Goal: Use online tool/utility: Use online tool/utility

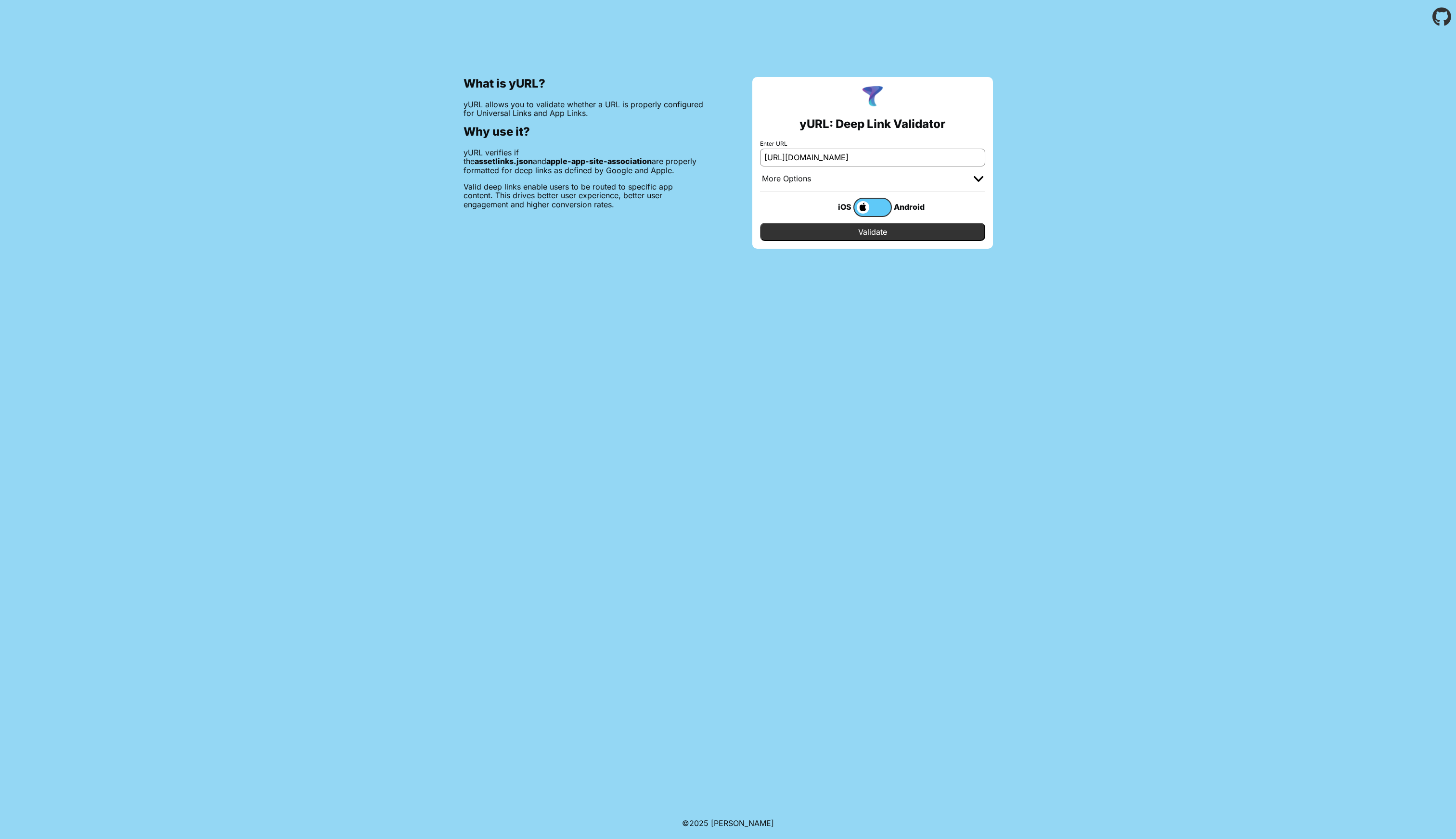
click at [873, 235] on input "Validate" at bounding box center [873, 232] width 226 height 18
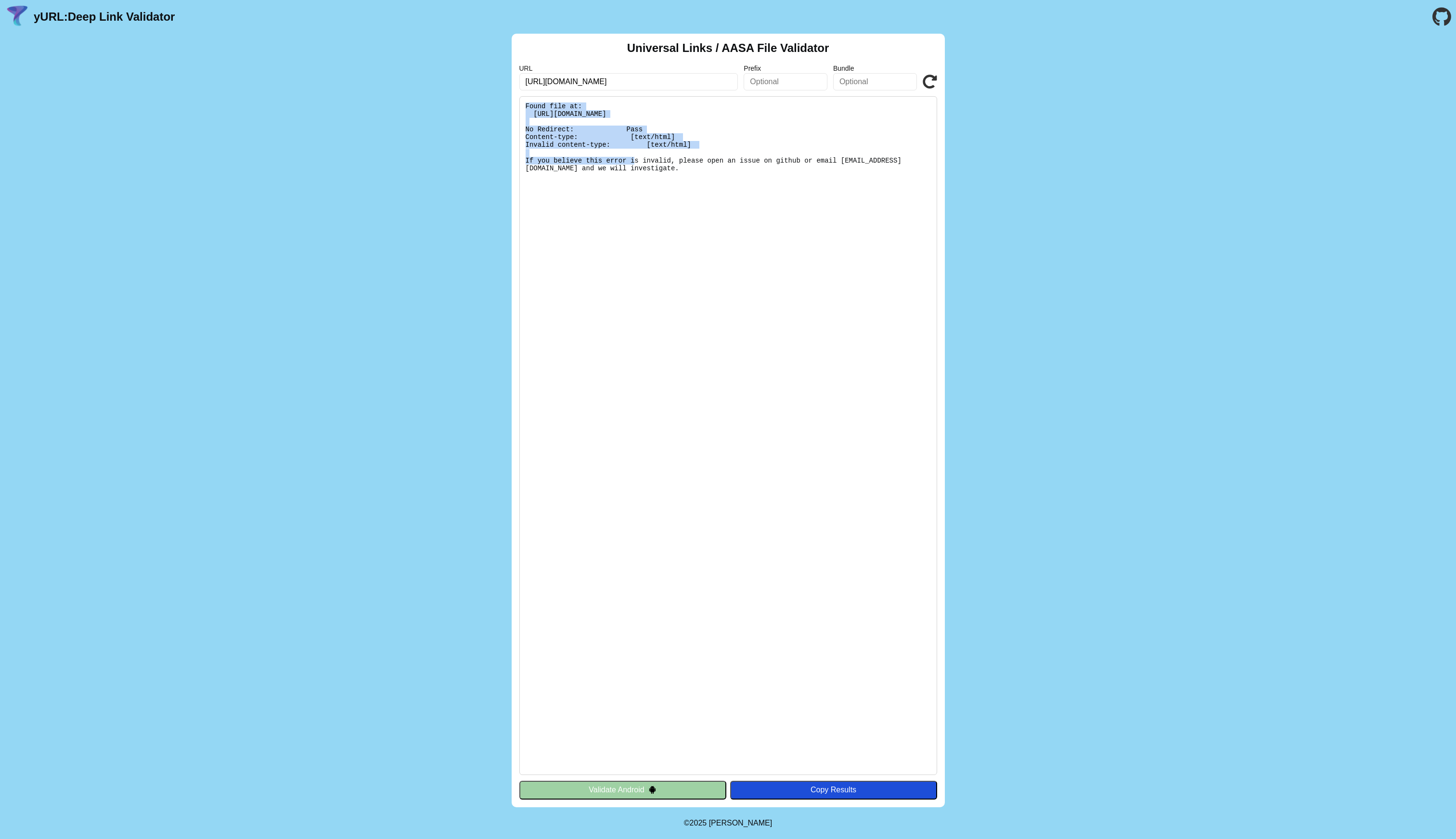
drag, startPoint x: 713, startPoint y: 143, endPoint x: 515, endPoint y: 108, distance: 201.1
click at [515, 108] on div "Universal Links / AASA File Validator URL [URL][DOMAIN_NAME] Prefix Bundle Vali…" at bounding box center [728, 420] width 433 height 773
copy pre "Found file at: [URL][DOMAIN_NAME] No Redirect: Pass Content-type: [text/html] I…"
click at [929, 81] on icon at bounding box center [930, 82] width 15 height 15
click at [929, 84] on icon at bounding box center [930, 82] width 15 height 15
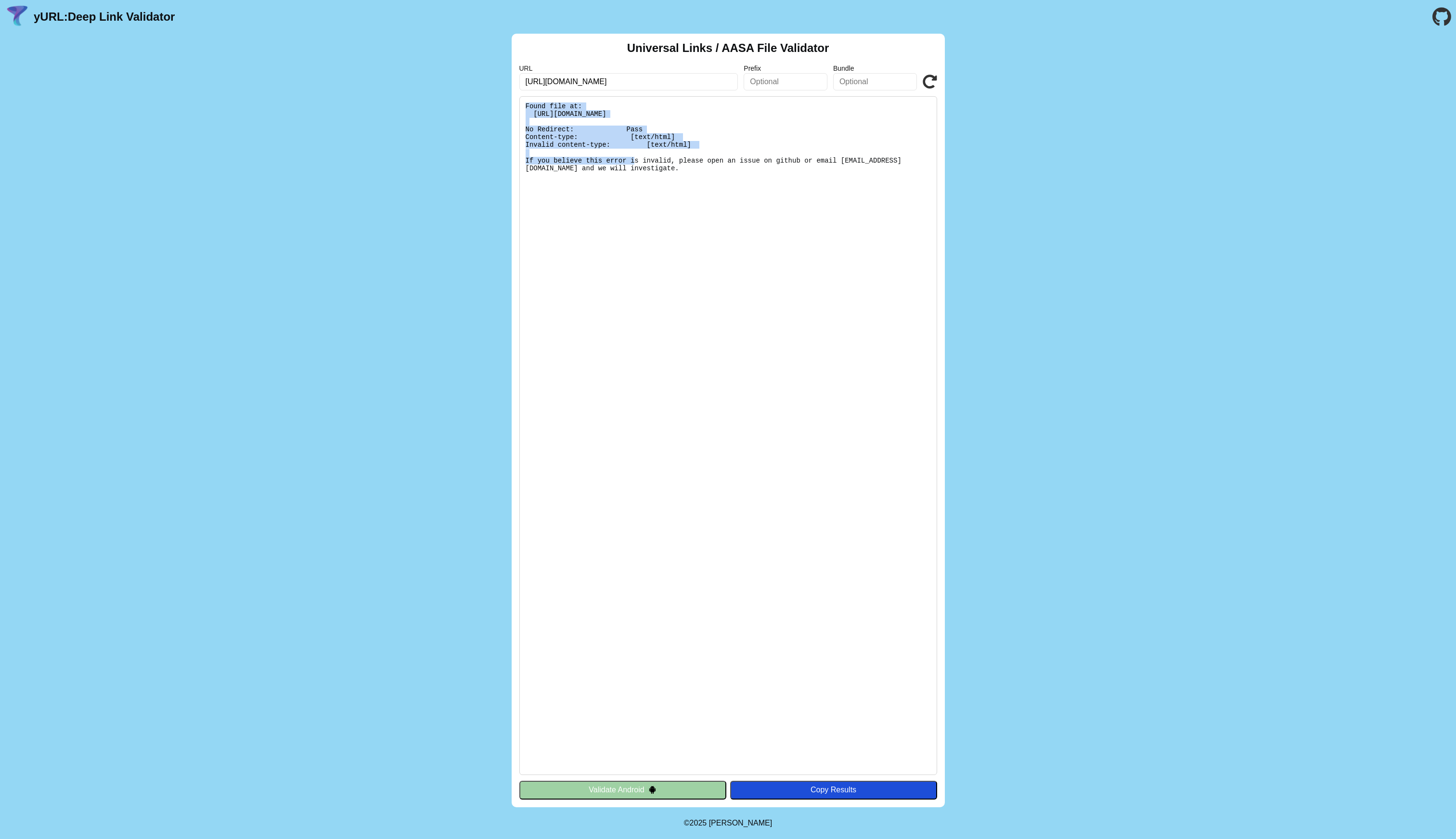
click at [929, 84] on icon at bounding box center [930, 82] width 15 height 15
